Goal: Information Seeking & Learning: Learn about a topic

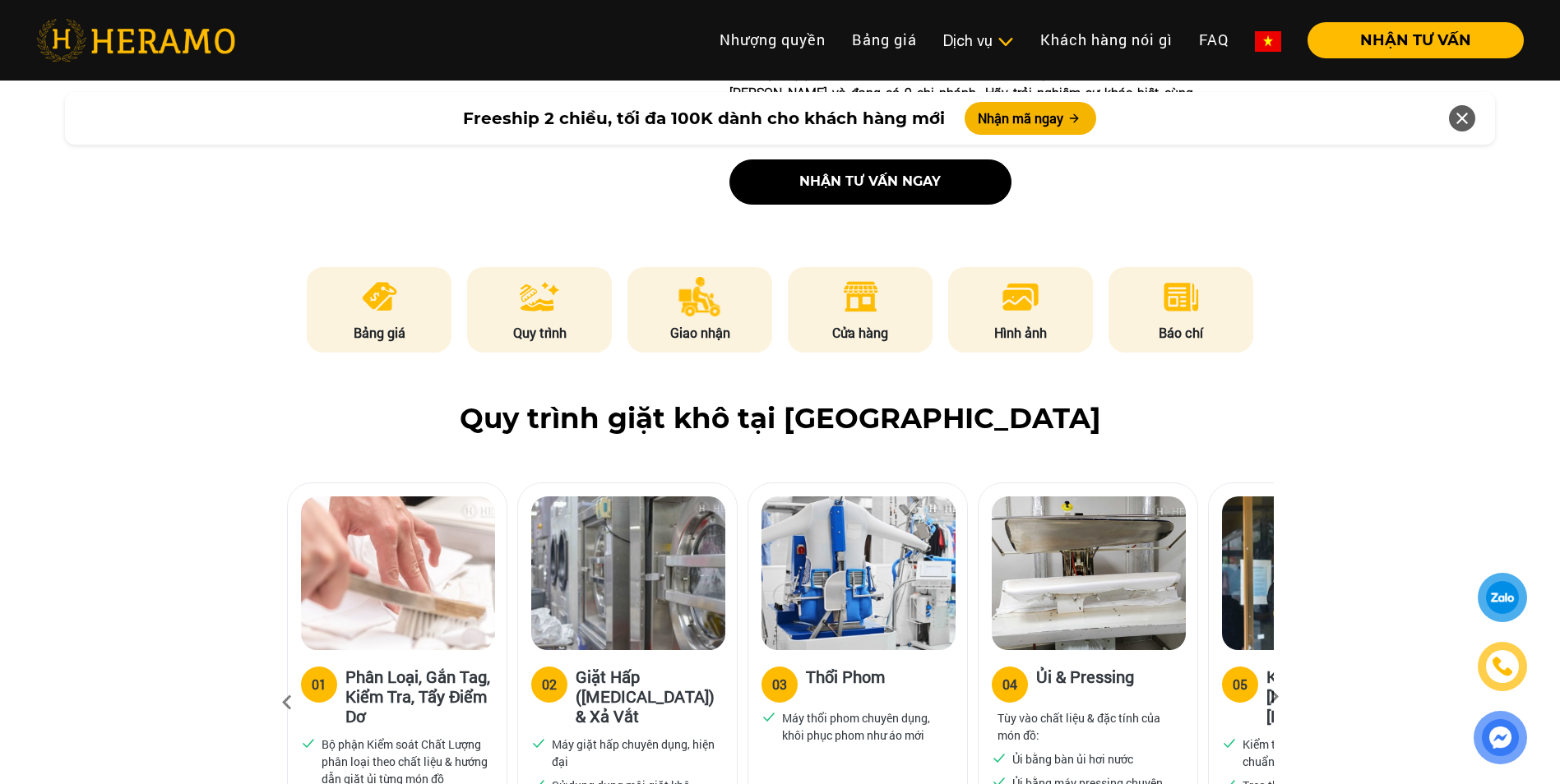
scroll to position [740, 0]
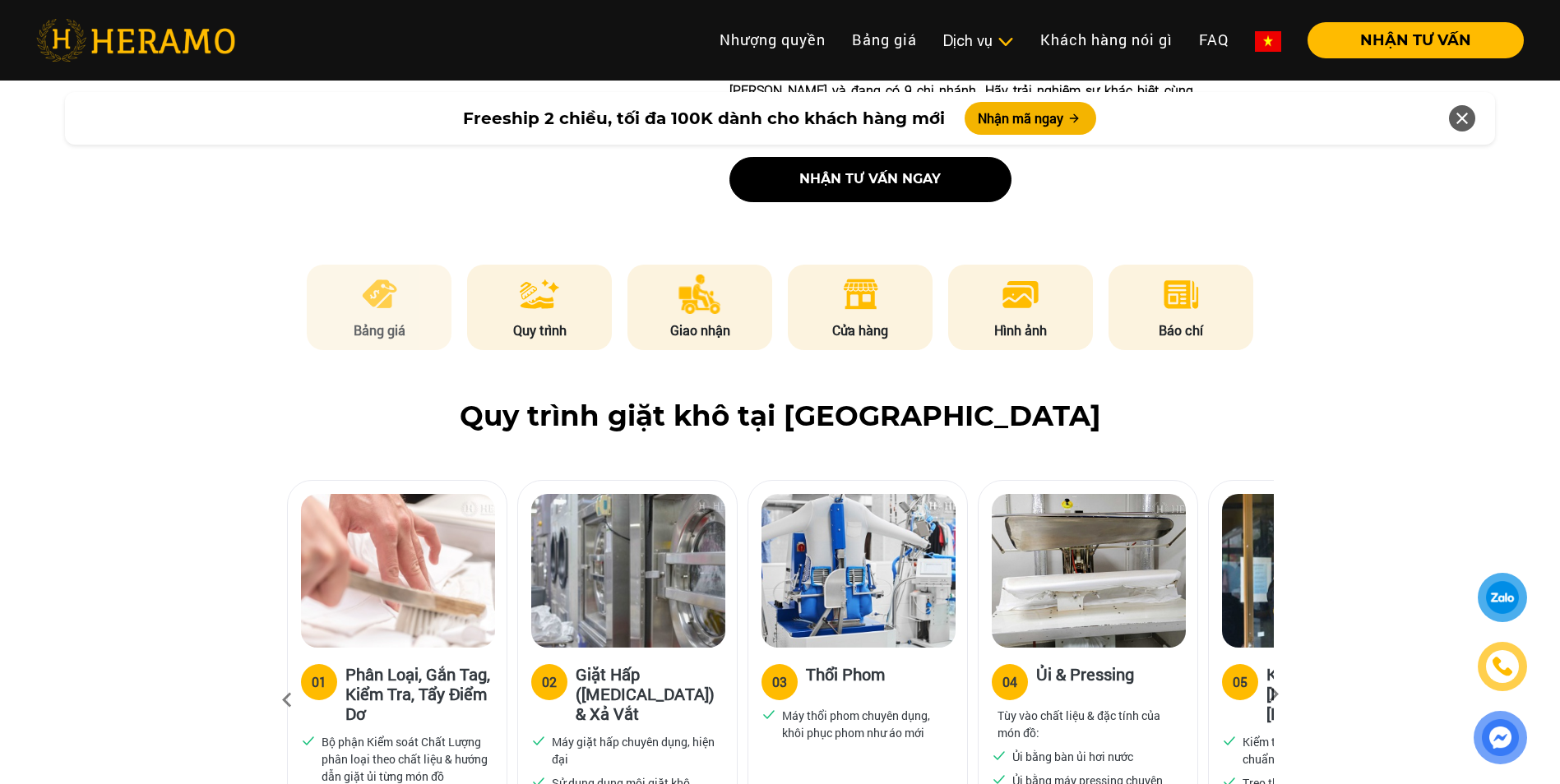
click at [389, 276] on li "Bảng giá" at bounding box center [379, 306] width 145 height 86
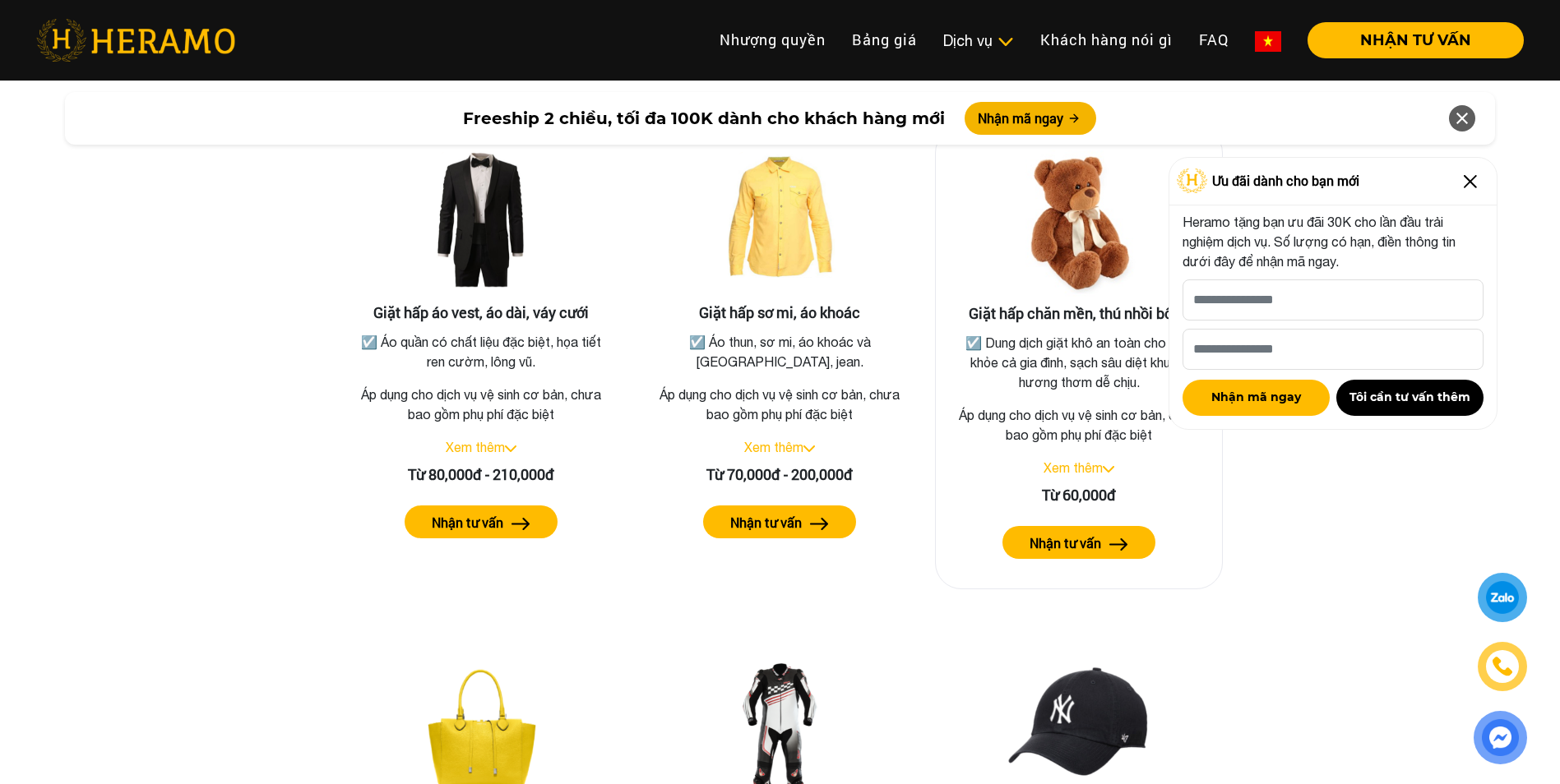
scroll to position [2949, 0]
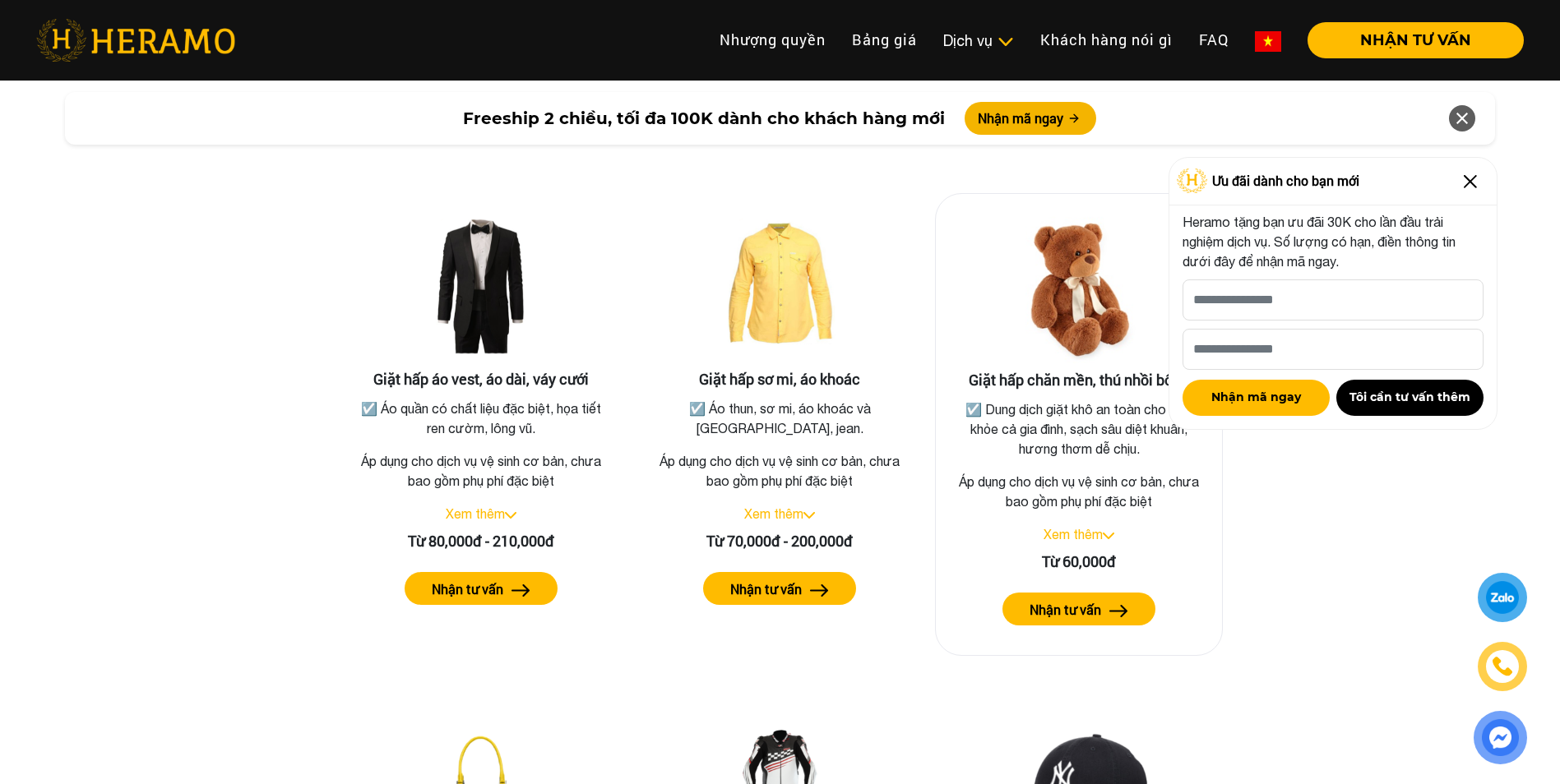
click at [1086, 600] on label "Nhận tư vấn" at bounding box center [1065, 609] width 71 height 20
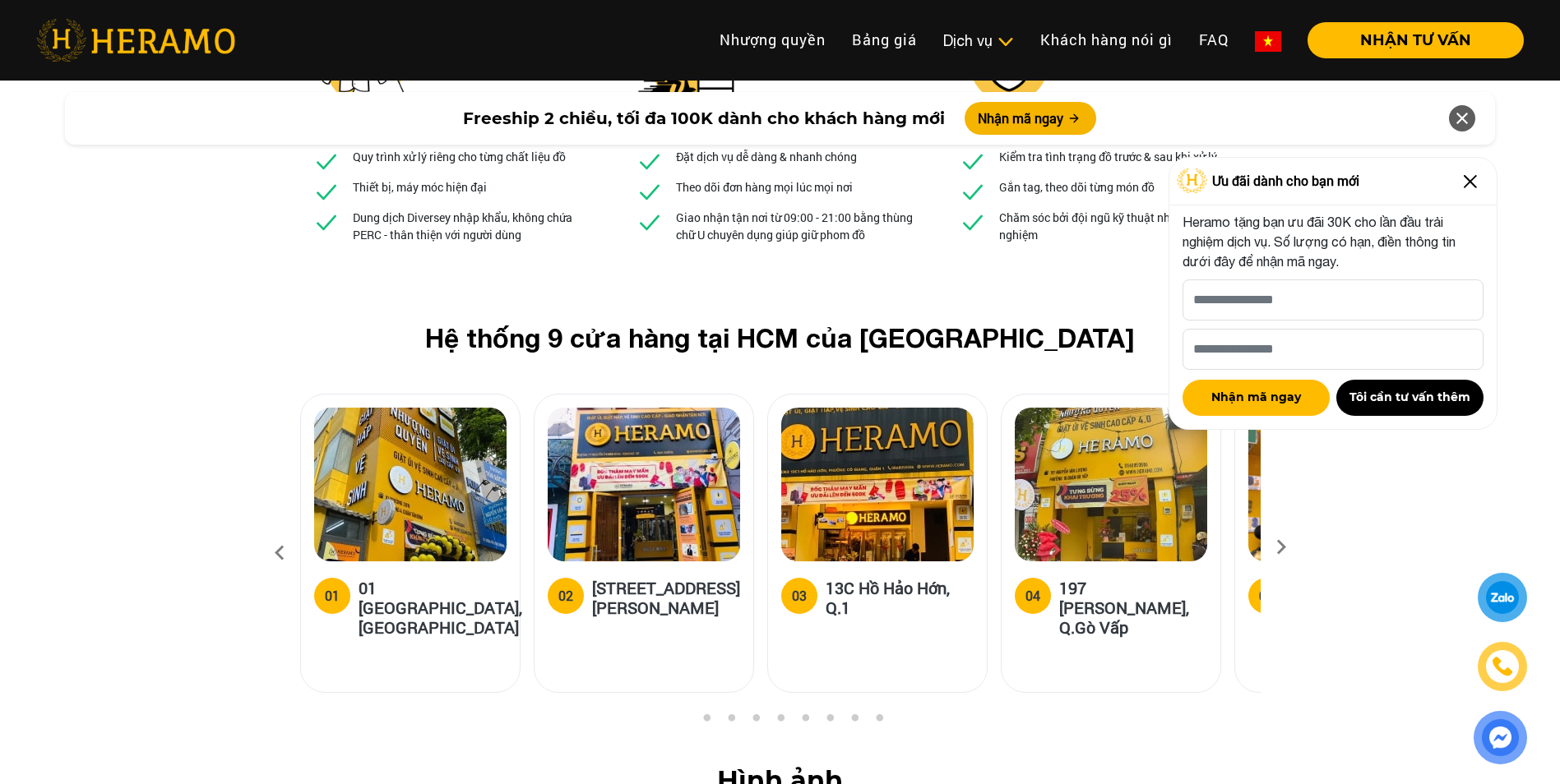
scroll to position [6155, 0]
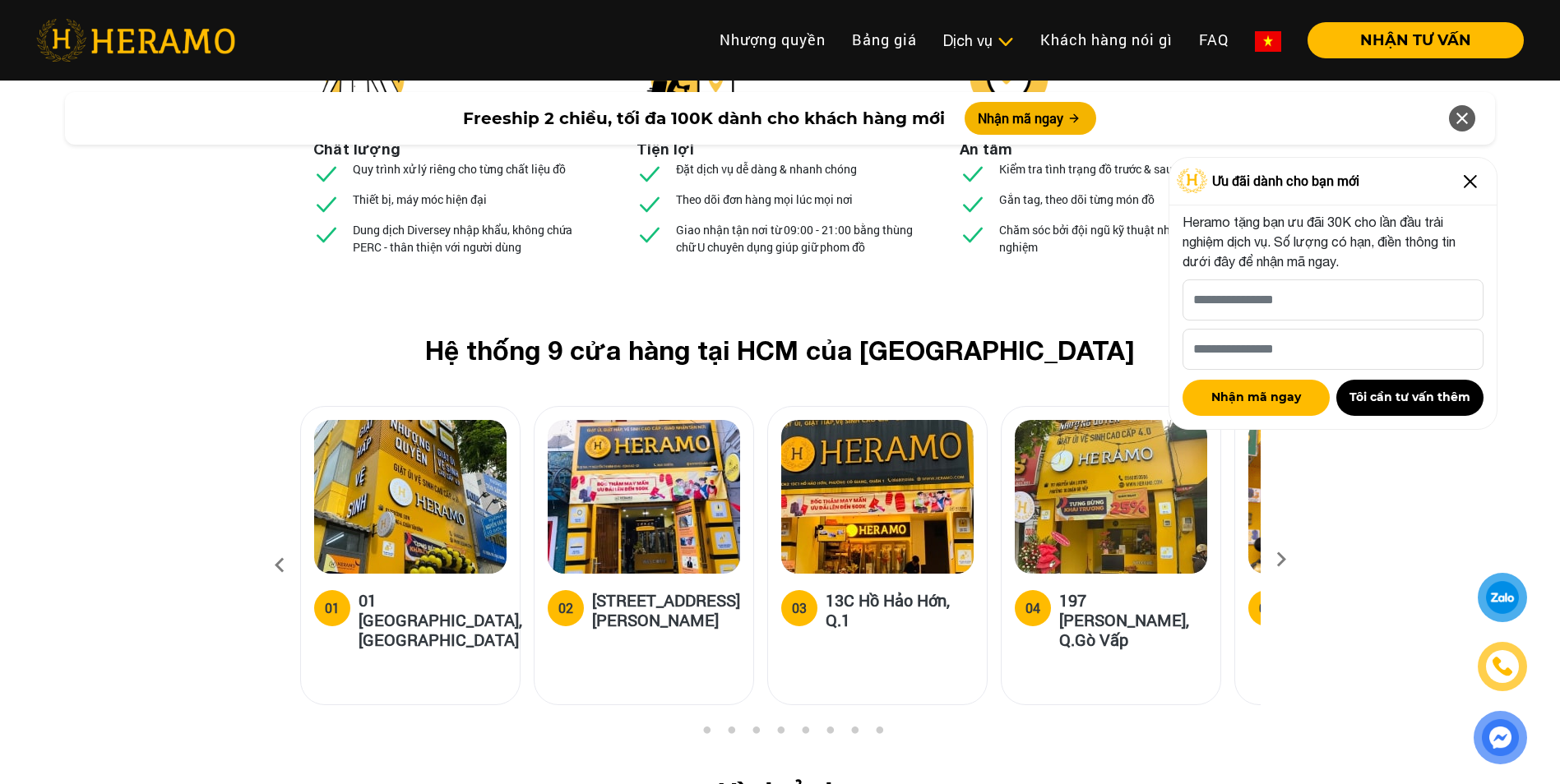
click at [1466, 184] on img at bounding box center [1470, 181] width 26 height 26
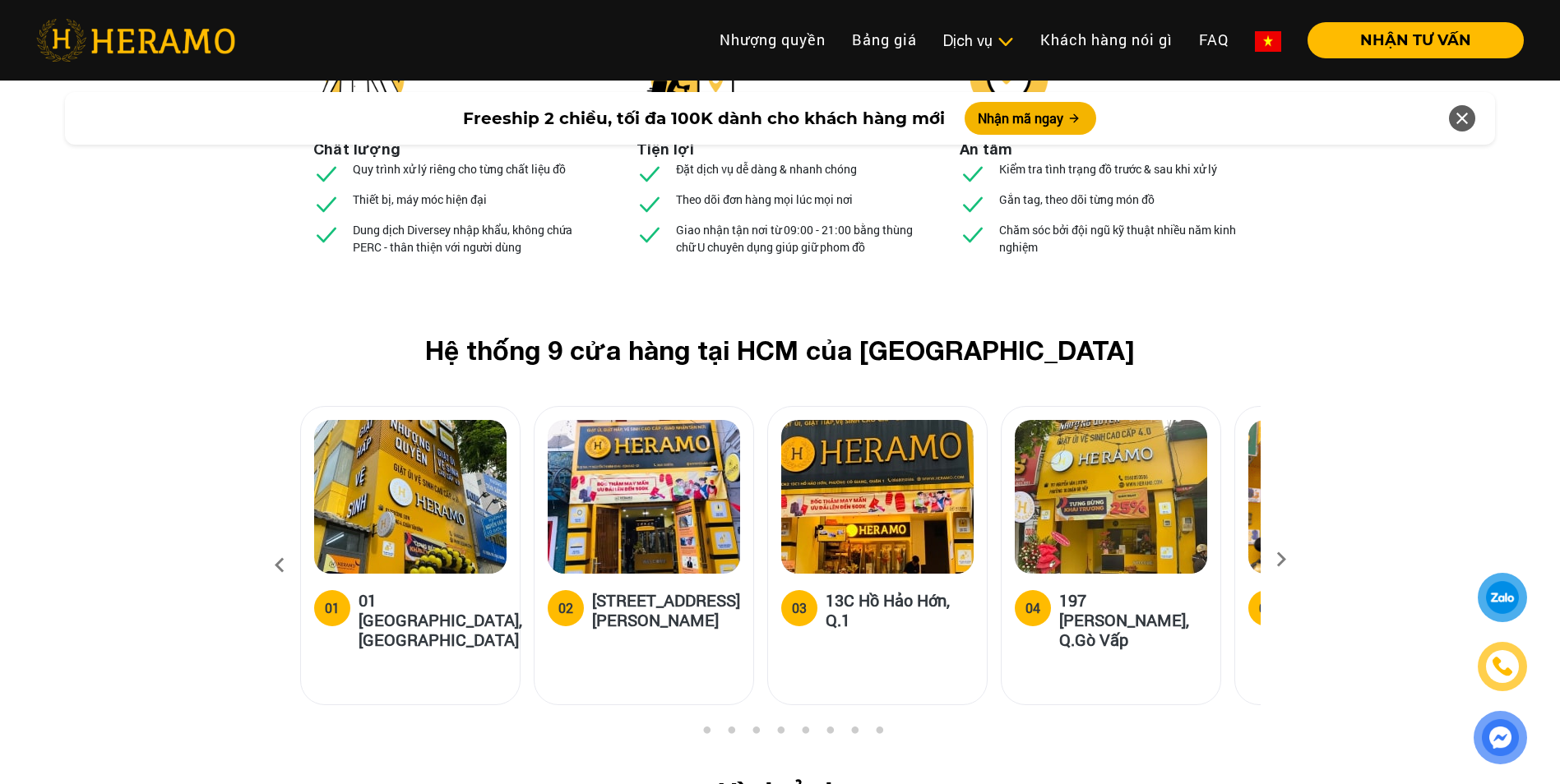
click at [1283, 560] on icon at bounding box center [1280, 565] width 30 height 11
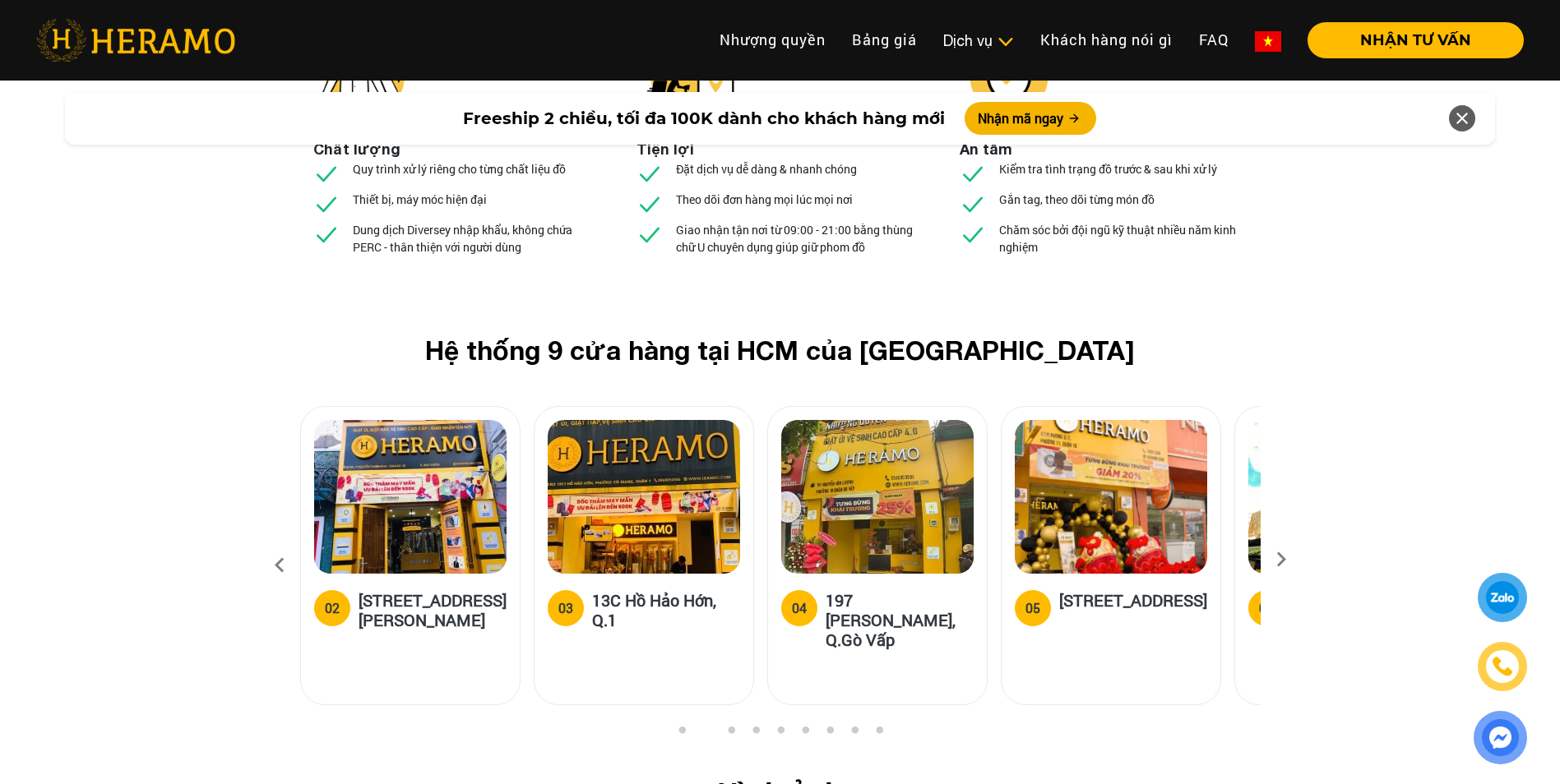
click at [1283, 560] on icon at bounding box center [1280, 565] width 30 height 11
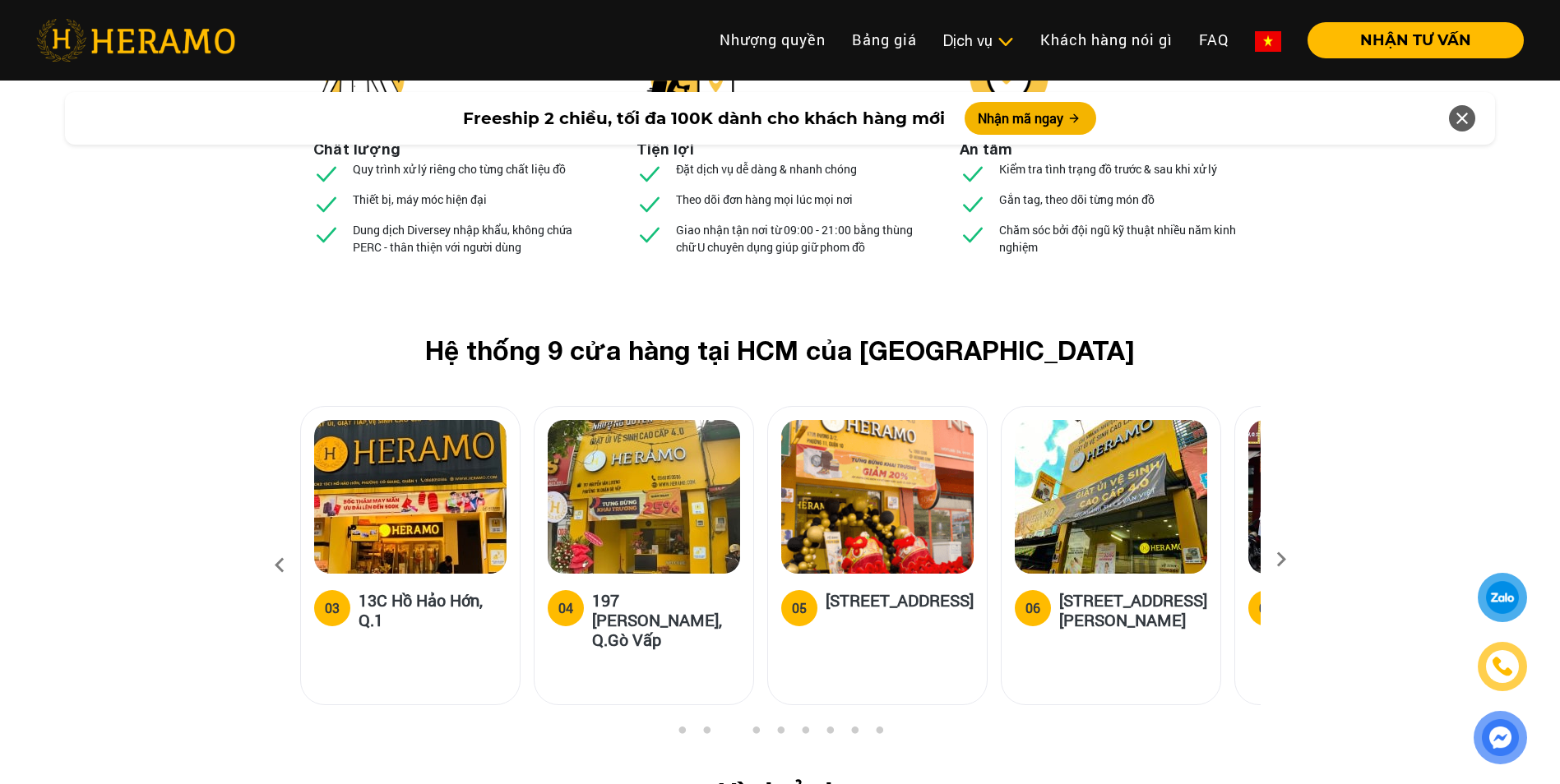
click at [1283, 560] on icon at bounding box center [1280, 565] width 30 height 11
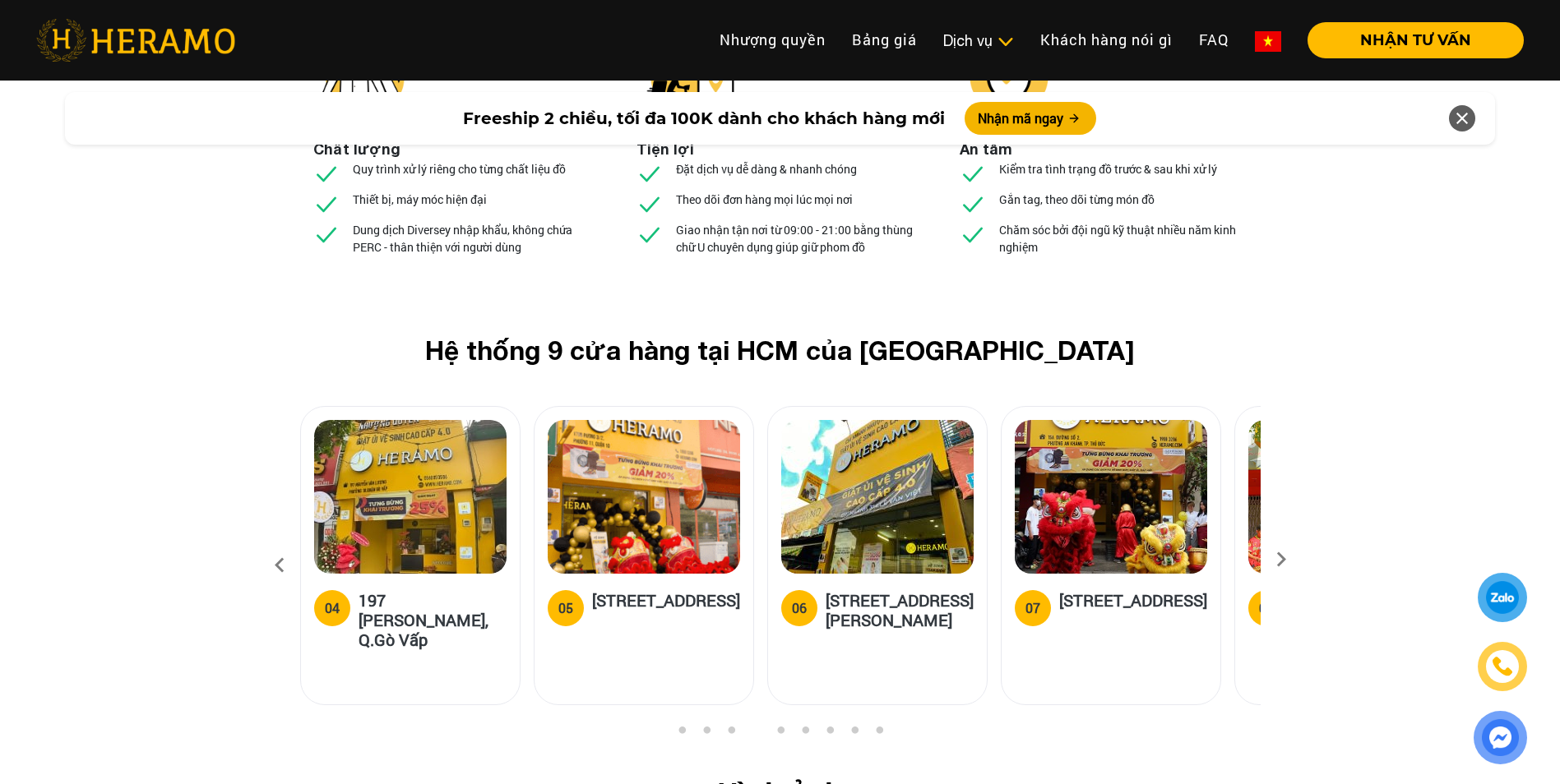
click at [1282, 560] on icon at bounding box center [1280, 565] width 30 height 11
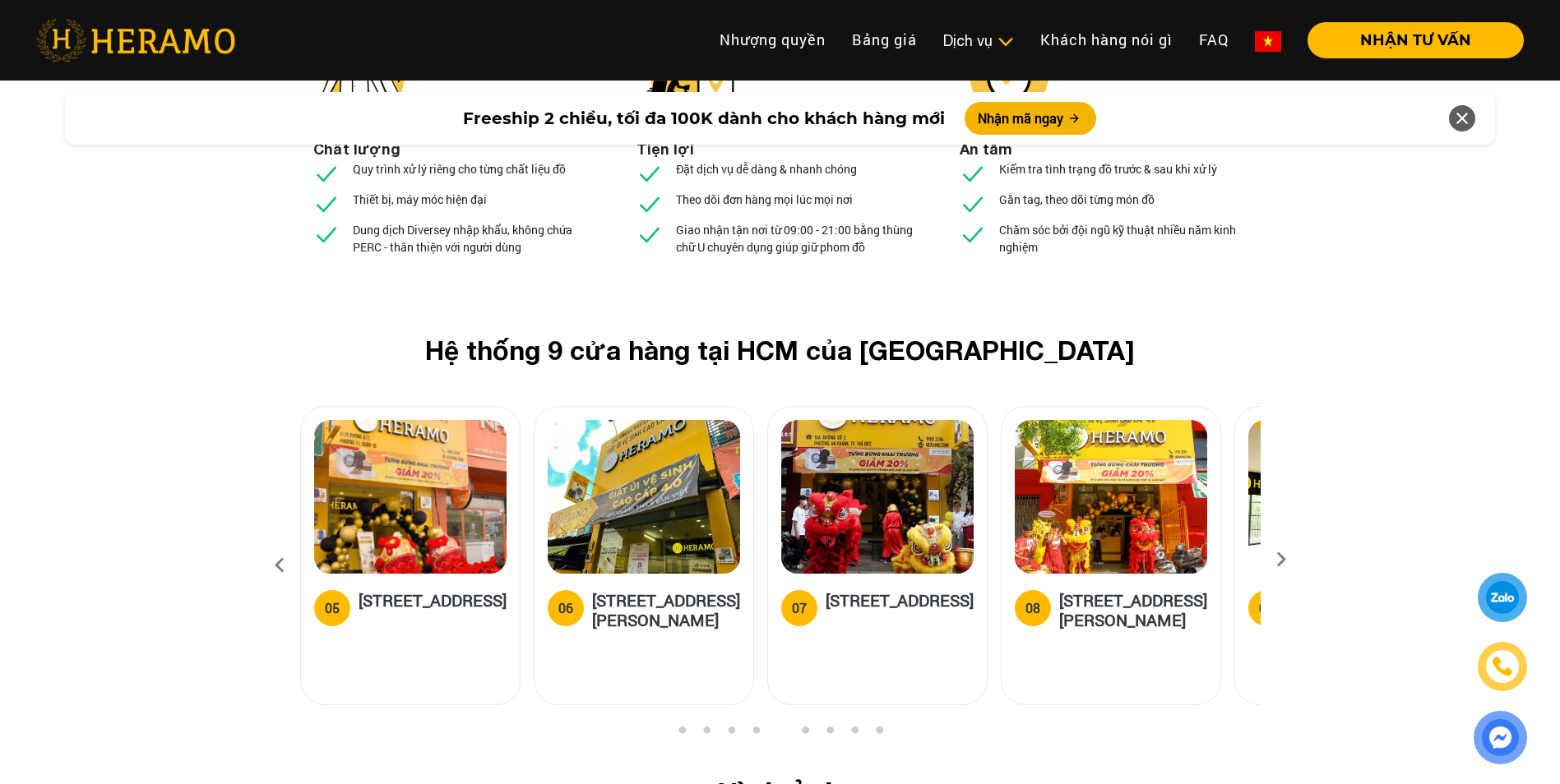
click at [1282, 560] on icon at bounding box center [1280, 565] width 30 height 11
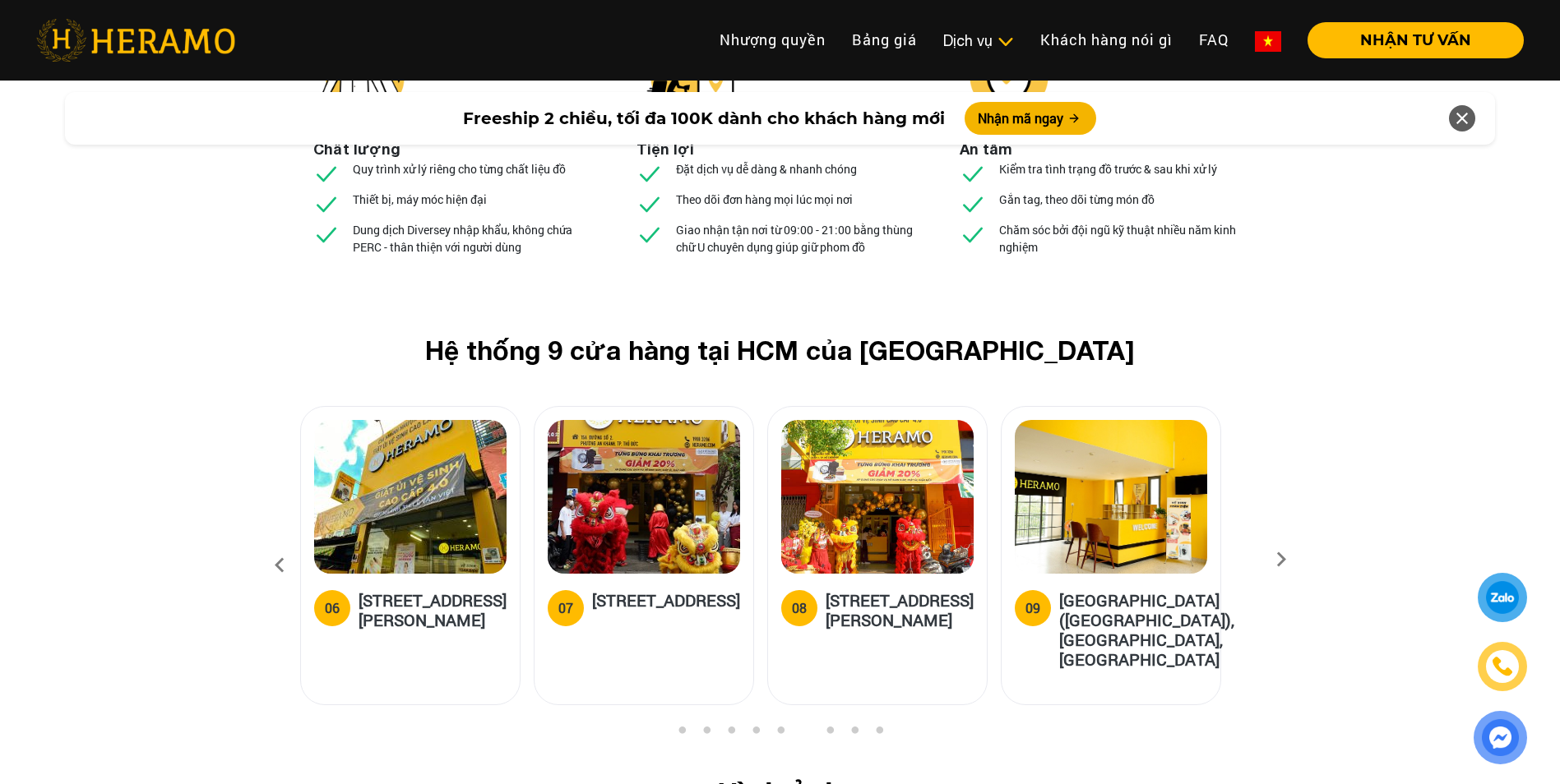
click at [1282, 560] on icon at bounding box center [1280, 565] width 30 height 11
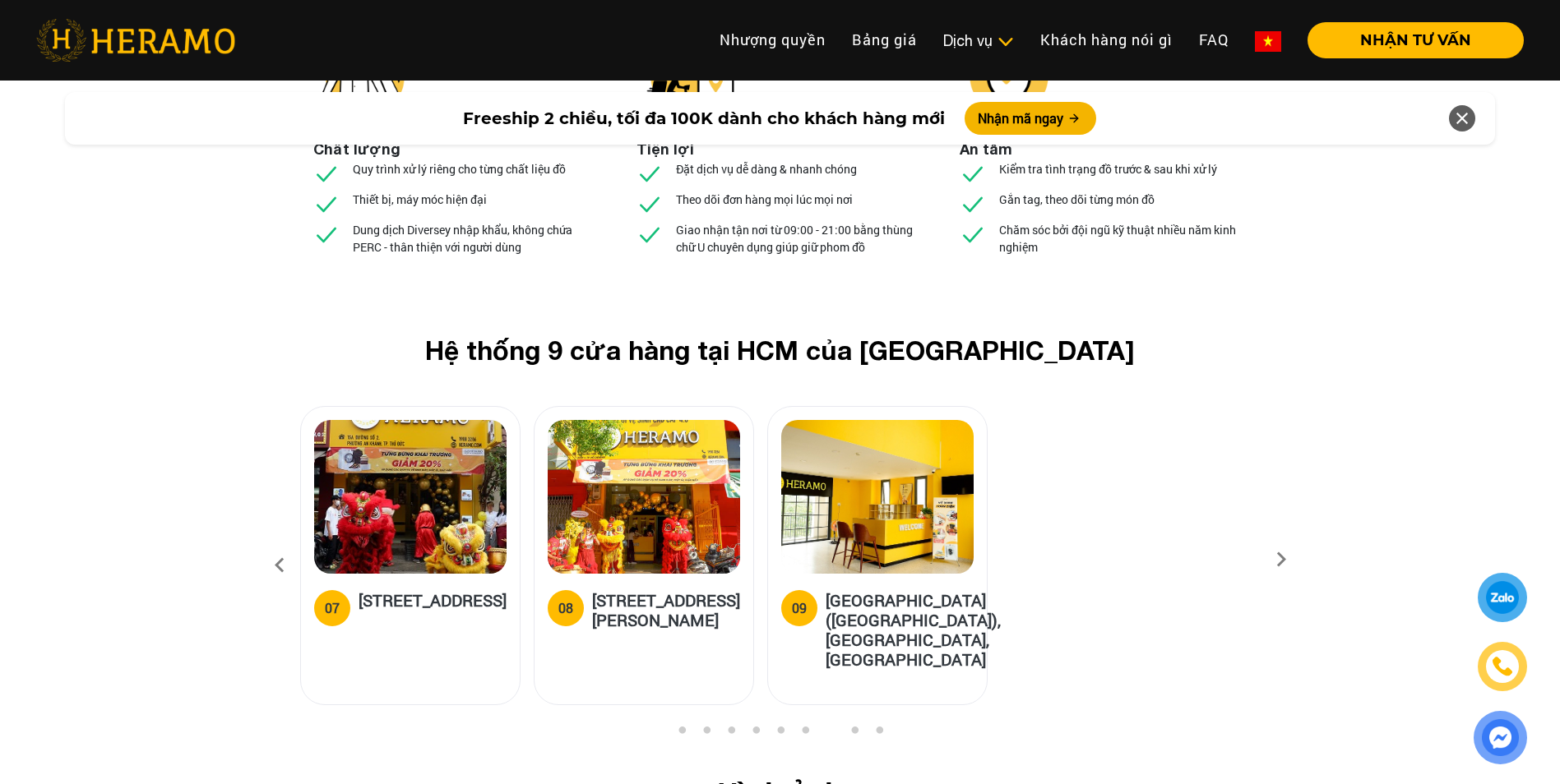
click at [619, 590] on h5 "[STREET_ADDRESS][PERSON_NAME]" at bounding box center [666, 609] width 148 height 39
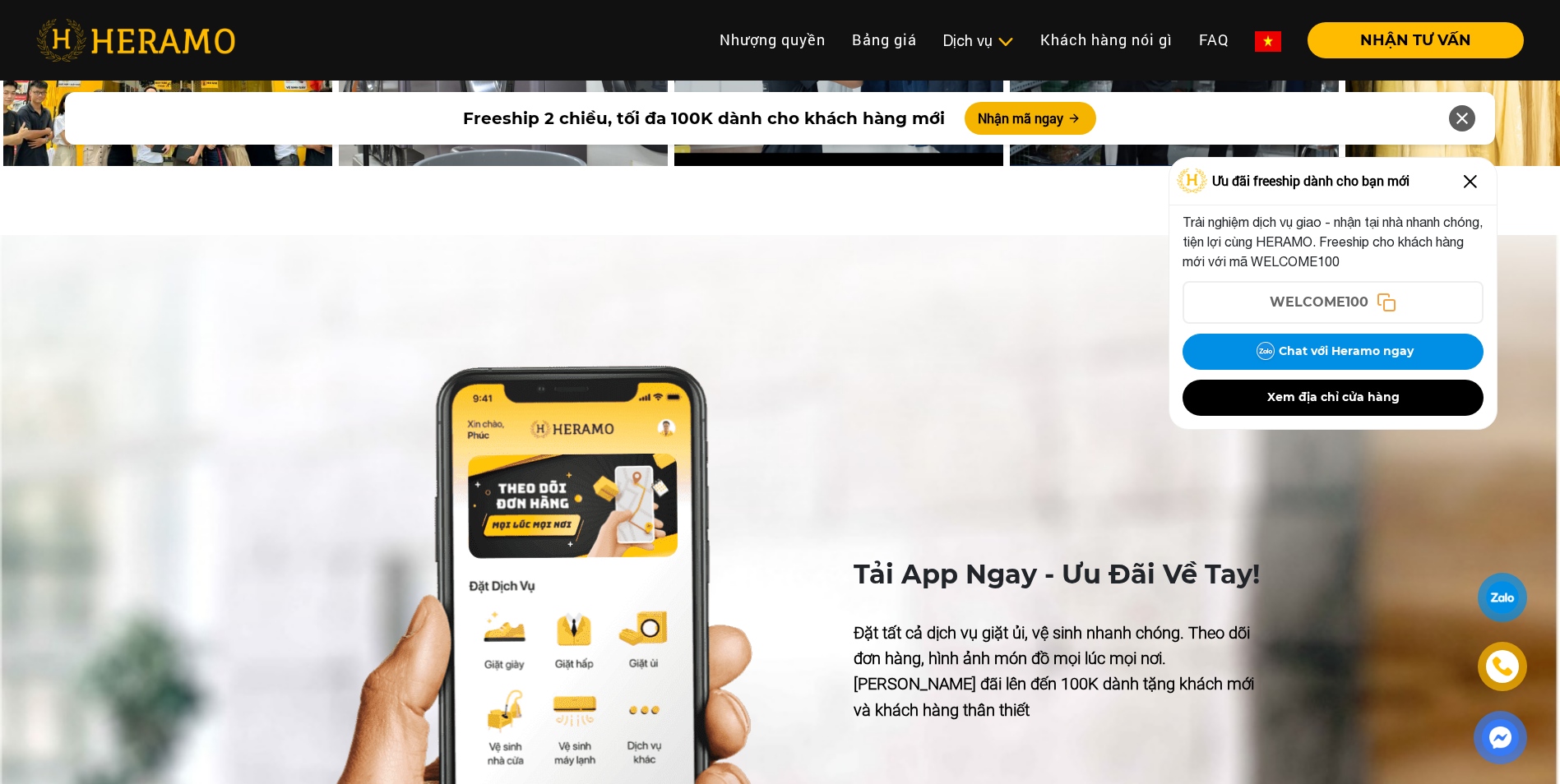
scroll to position [7141, 0]
